Goal: Task Accomplishment & Management: Manage account settings

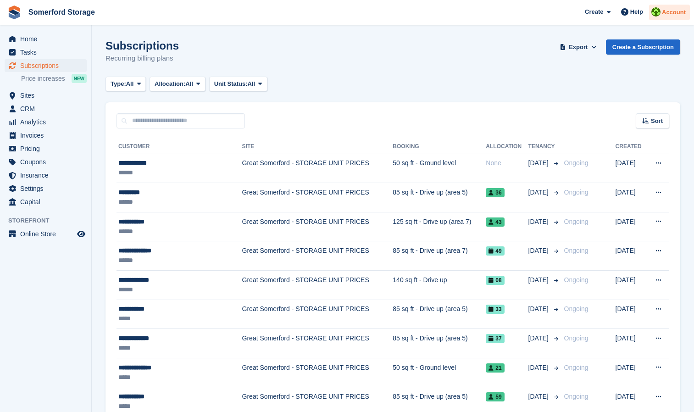
click at [677, 11] on span "Account" at bounding box center [674, 12] width 24 height 9
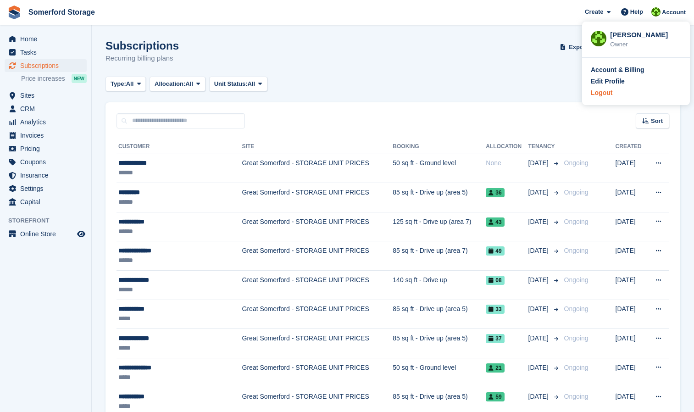
click at [600, 89] on div "Logout" at bounding box center [602, 93] width 22 height 10
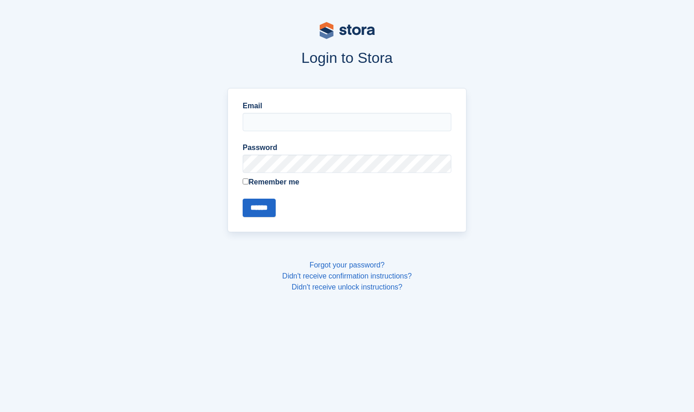
type input "**********"
click at [259, 206] on input "******" at bounding box center [259, 208] width 33 height 18
